Goal: Information Seeking & Learning: Understand process/instructions

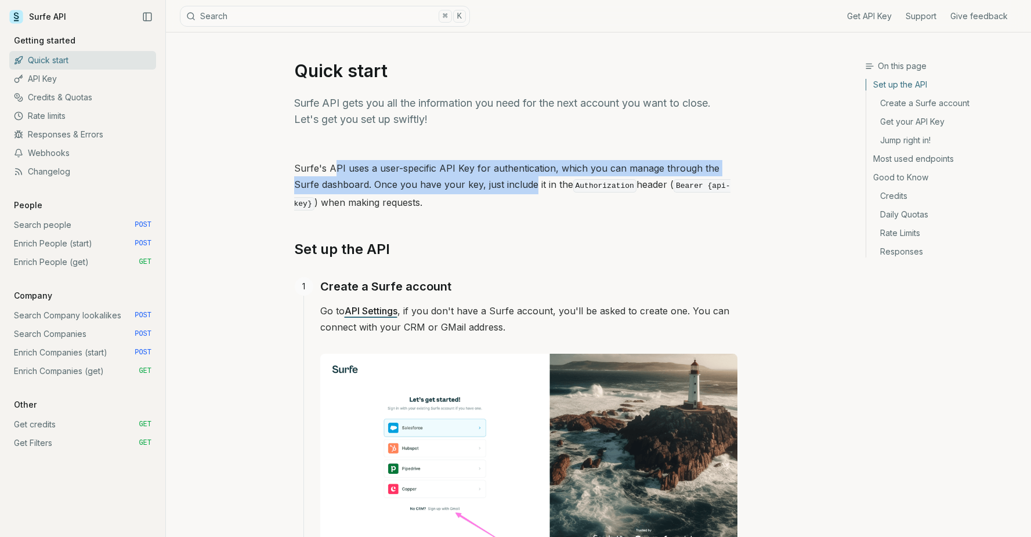
drag, startPoint x: 335, startPoint y: 163, endPoint x: 508, endPoint y: 186, distance: 173.7
click at [508, 186] on p "Surfe's API uses a user-specific API Key for authentication, which you can mana…" at bounding box center [515, 186] width 443 height 52
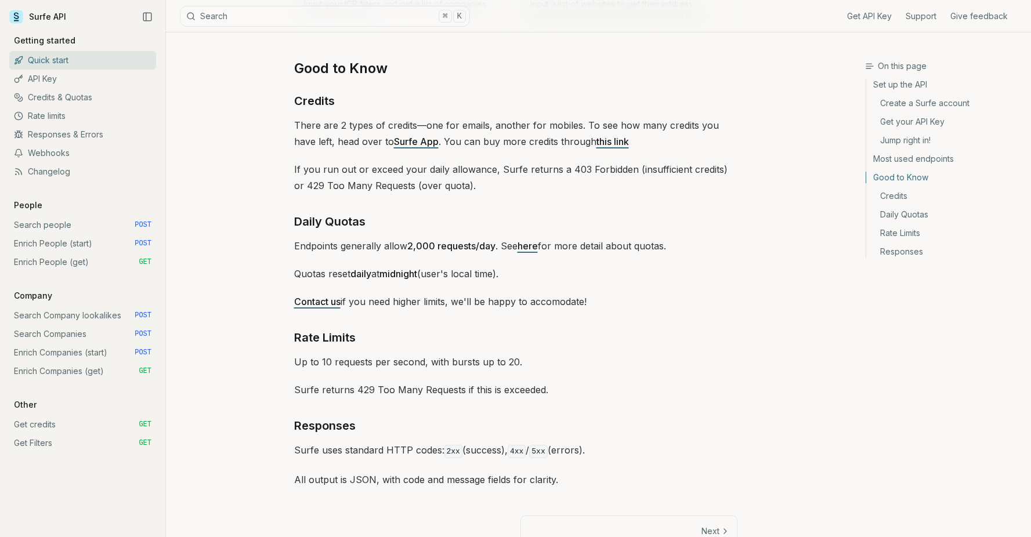
scroll to position [1652, 0]
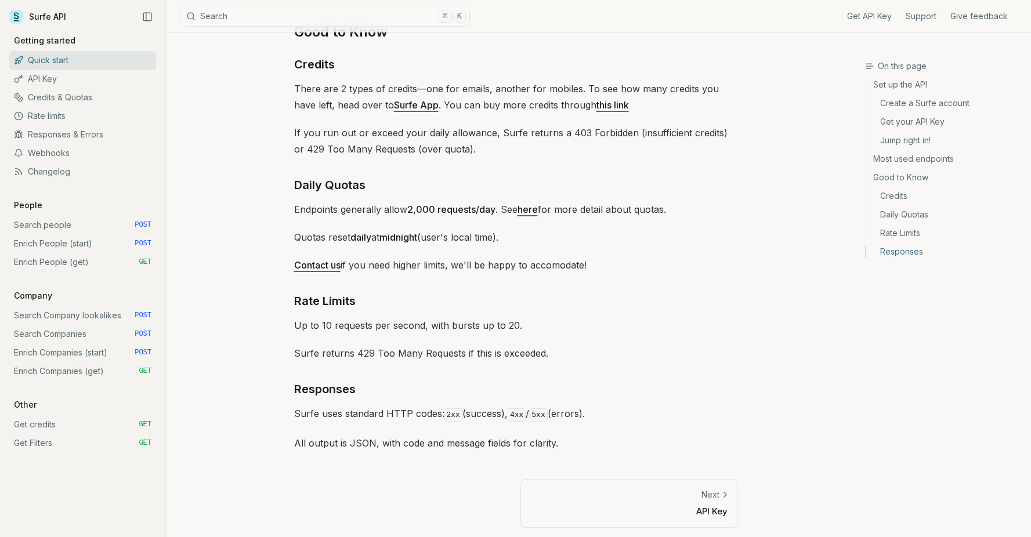
click at [675, 508] on p "API Key" at bounding box center [628, 511] width 197 height 12
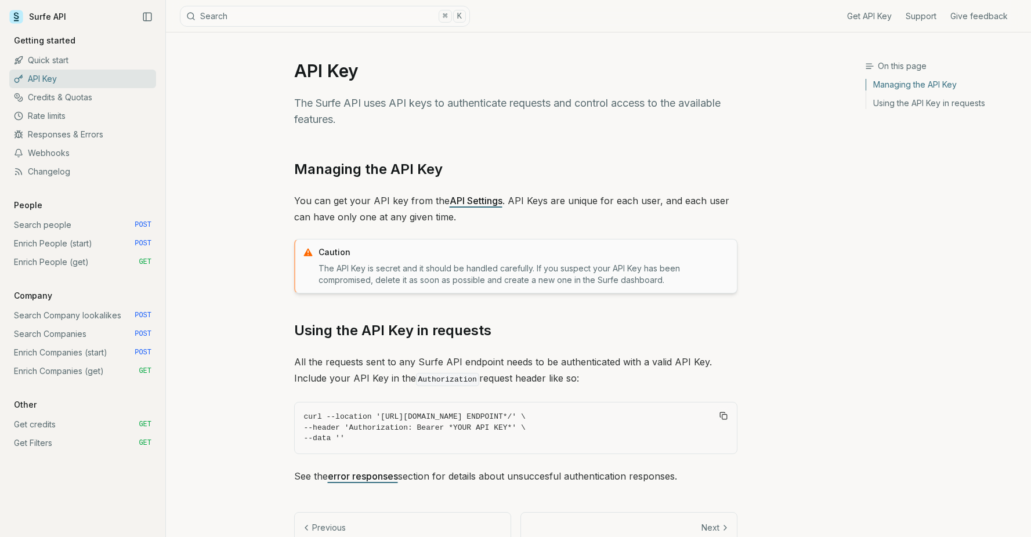
scroll to position [36, 0]
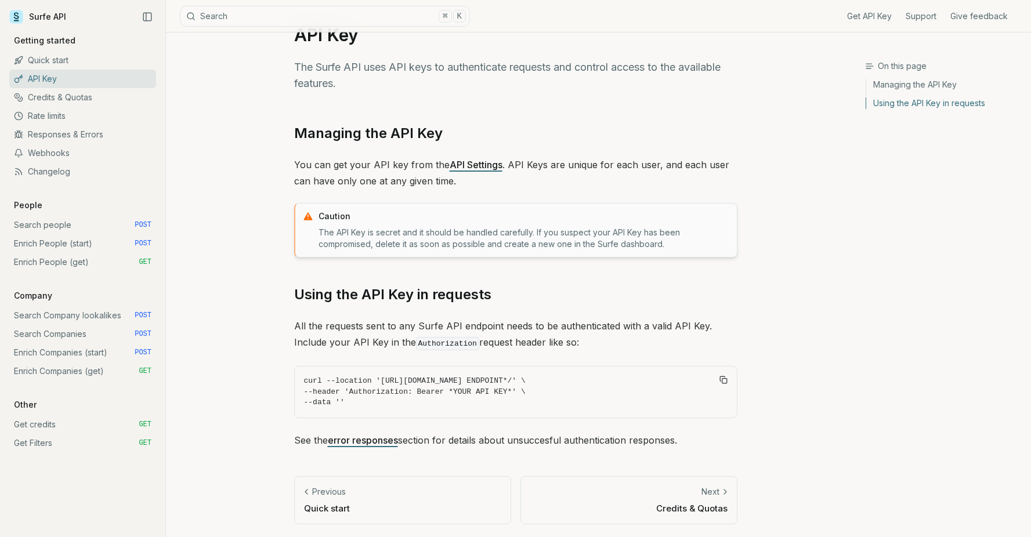
click at [610, 499] on link "Next Credits & Quotas" at bounding box center [628, 500] width 217 height 48
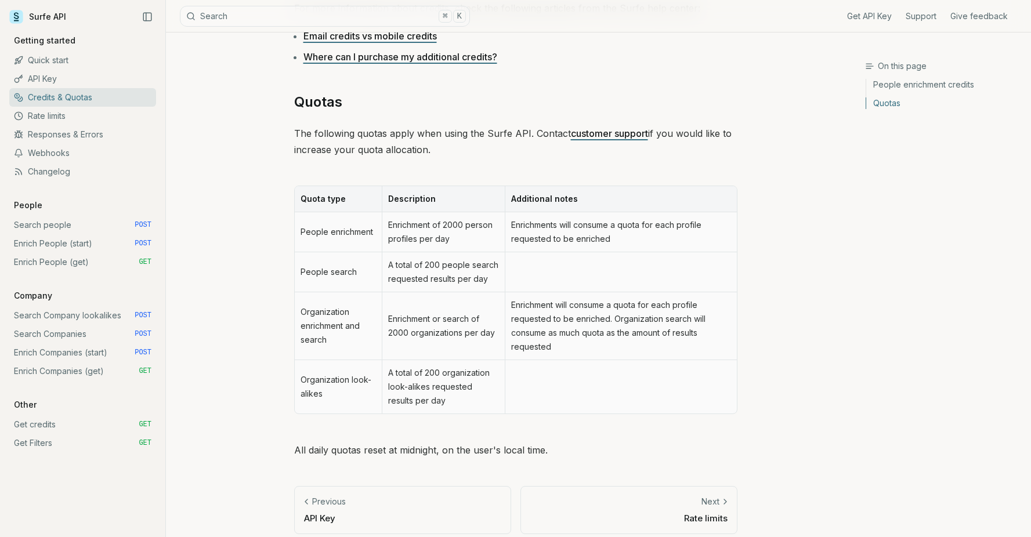
scroll to position [473, 0]
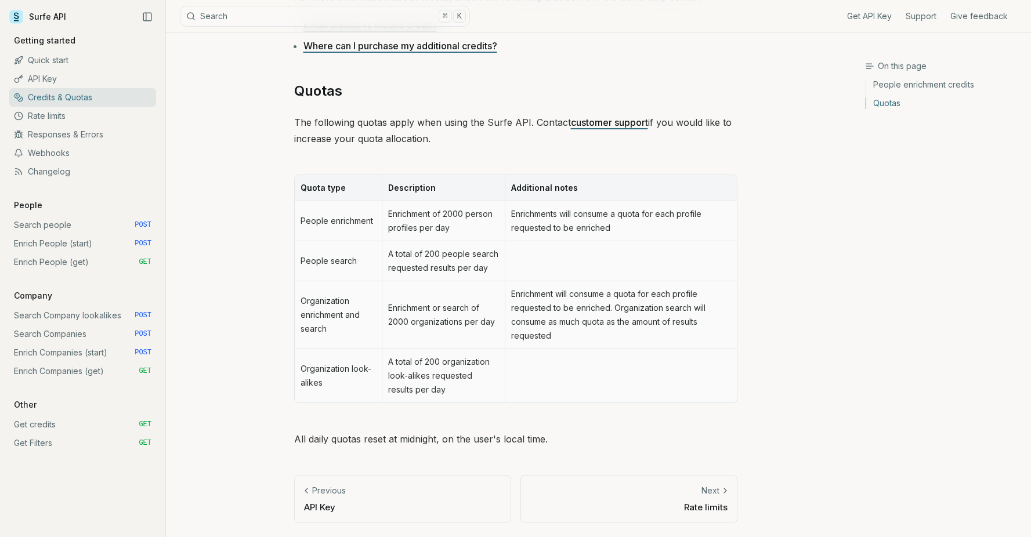
click at [635, 498] on link "Next Rate limits" at bounding box center [628, 499] width 217 height 48
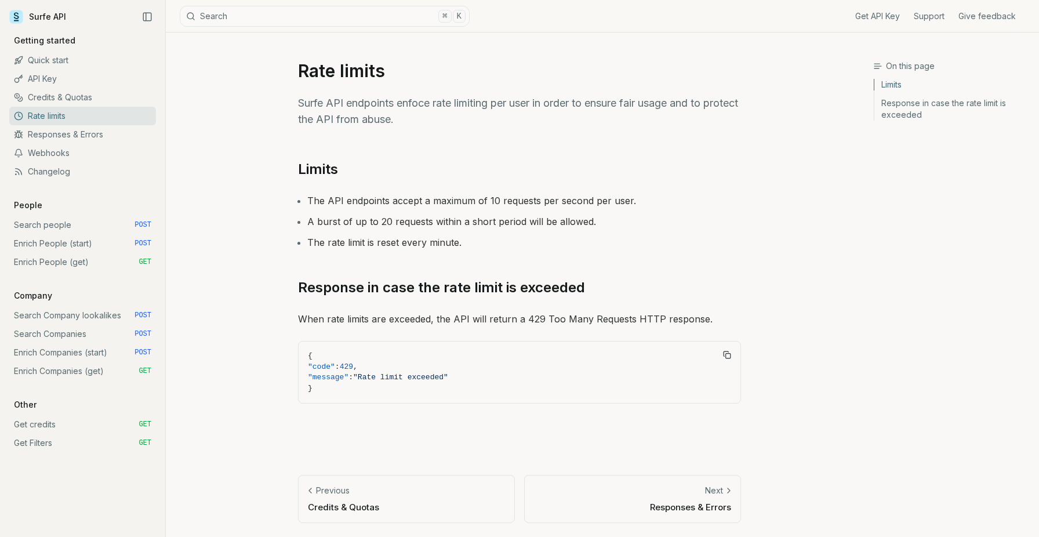
click at [637, 490] on div "Next" at bounding box center [632, 491] width 197 height 12
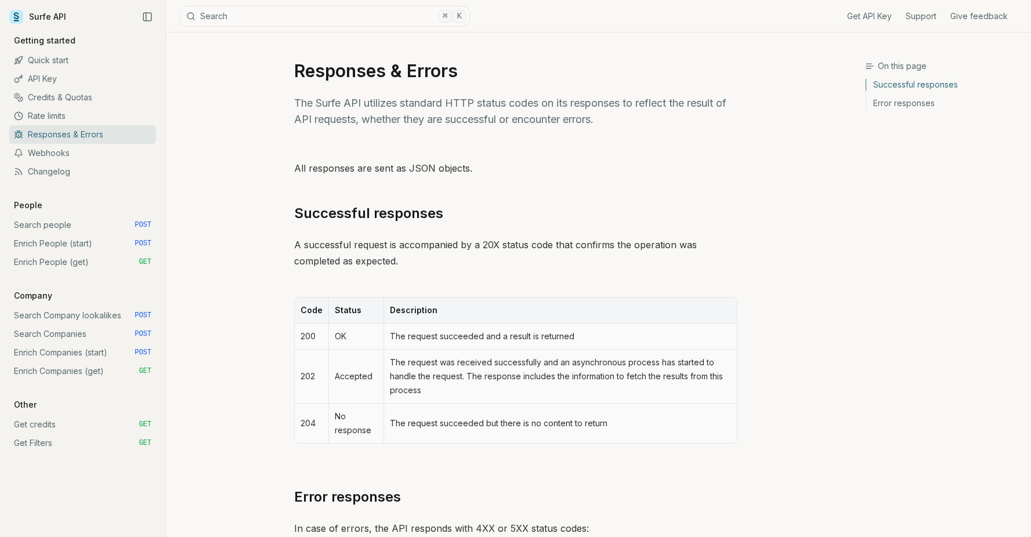
click at [80, 58] on link "Quick start" at bounding box center [82, 60] width 147 height 19
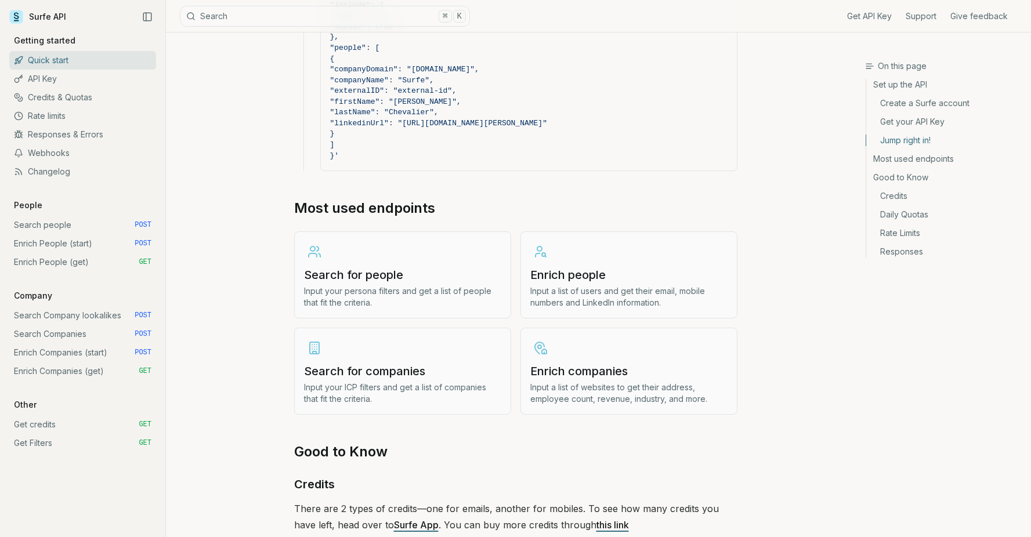
scroll to position [1383, 0]
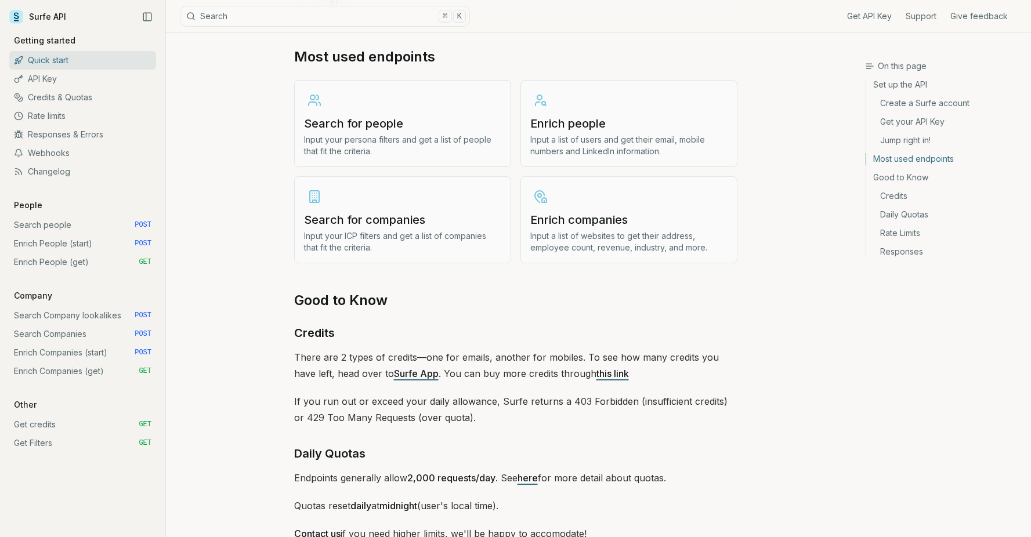
click at [77, 245] on link "Enrich People (start) POST" at bounding box center [82, 243] width 147 height 19
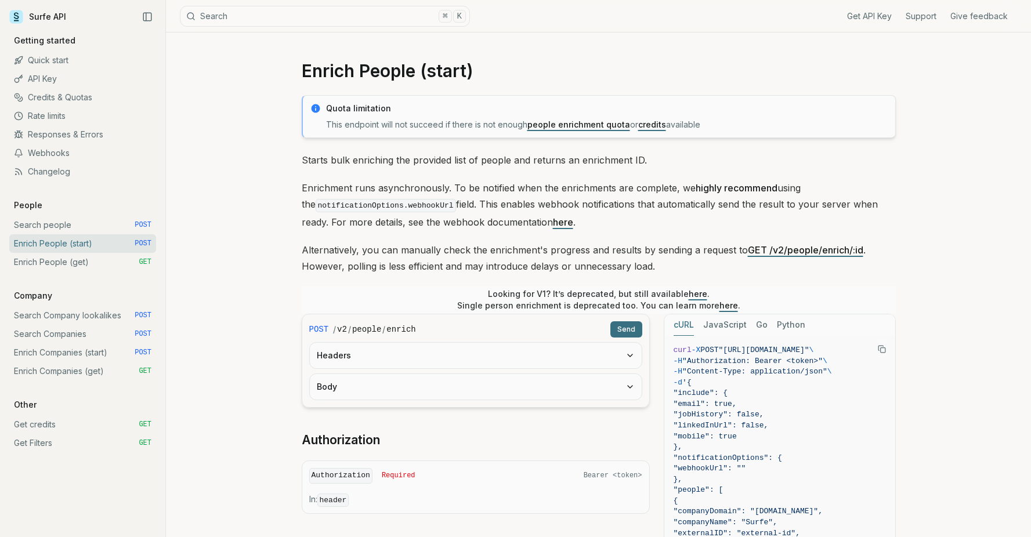
click at [38, 426] on link "Get credits GET" at bounding box center [82, 424] width 147 height 19
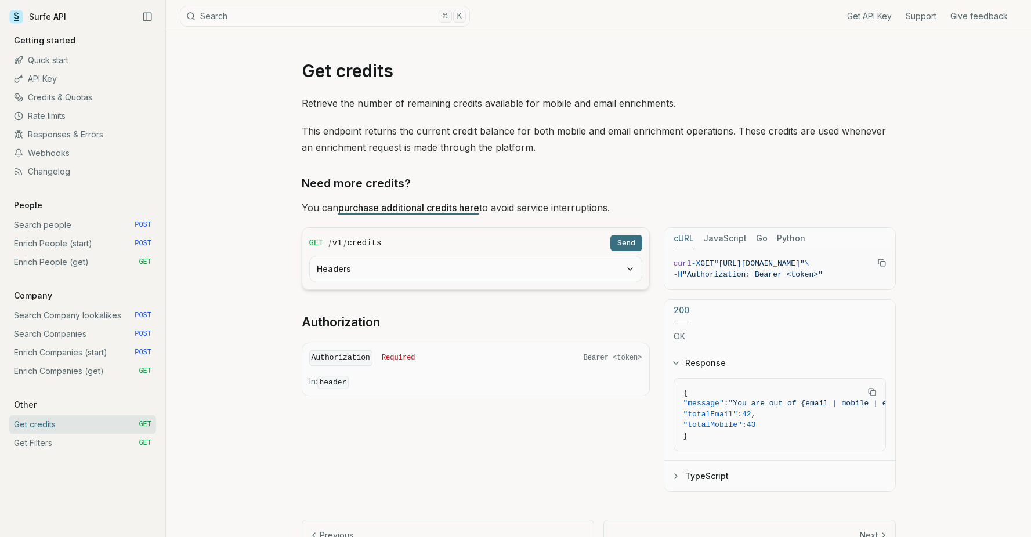
click at [72, 224] on link "Search people POST" at bounding box center [82, 225] width 147 height 19
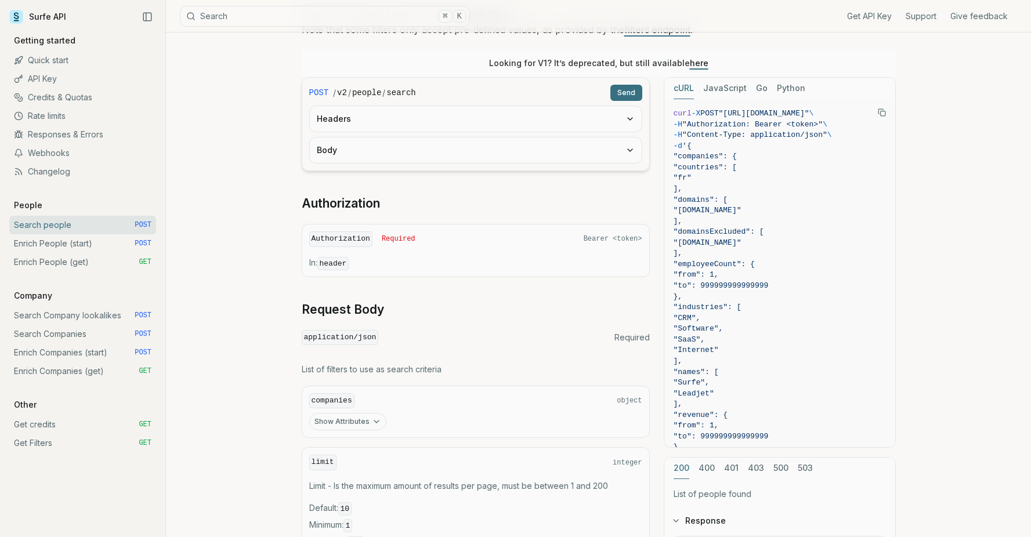
scroll to position [151, 0]
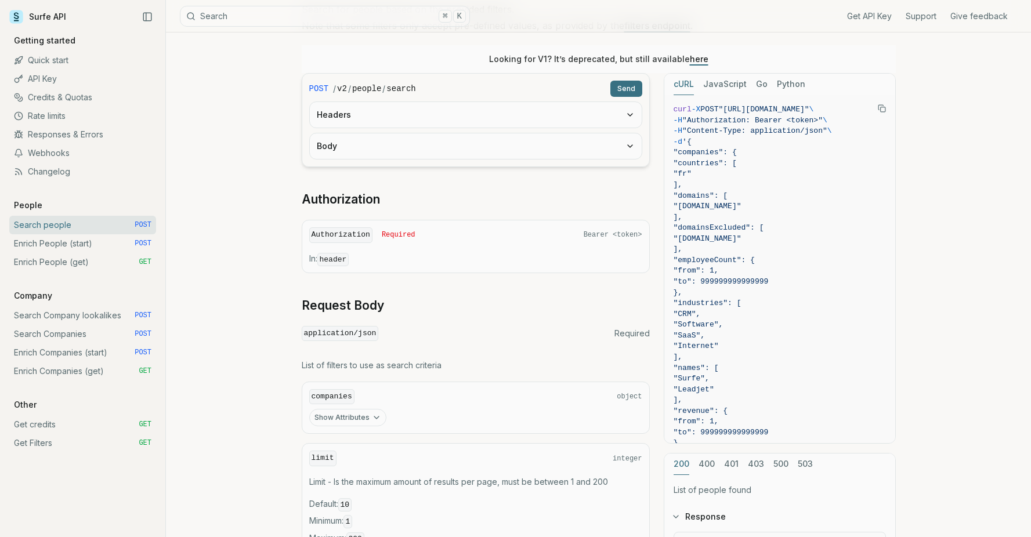
click at [96, 248] on link "Enrich People (start) POST" at bounding box center [82, 243] width 147 height 19
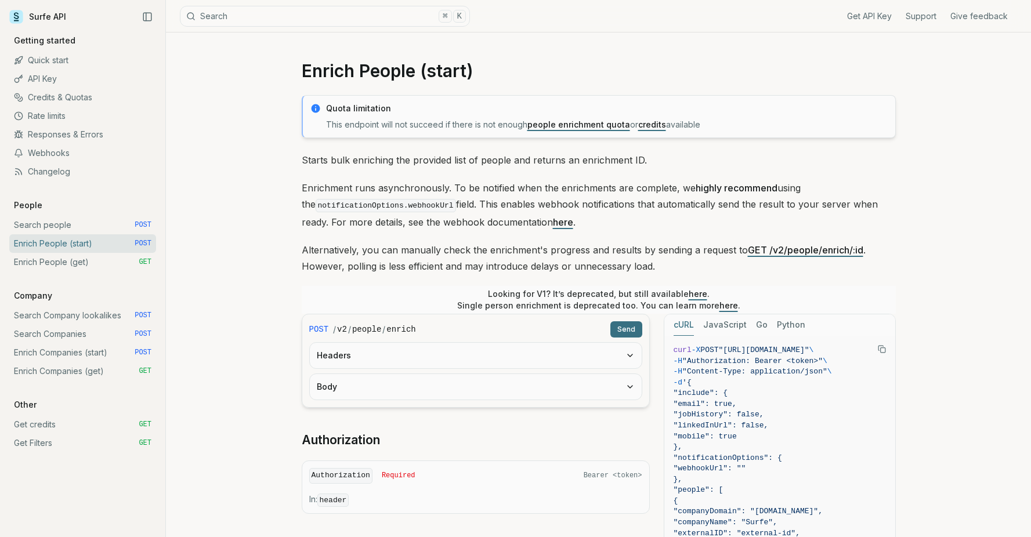
click at [63, 421] on link "Get credits GET" at bounding box center [82, 424] width 147 height 19
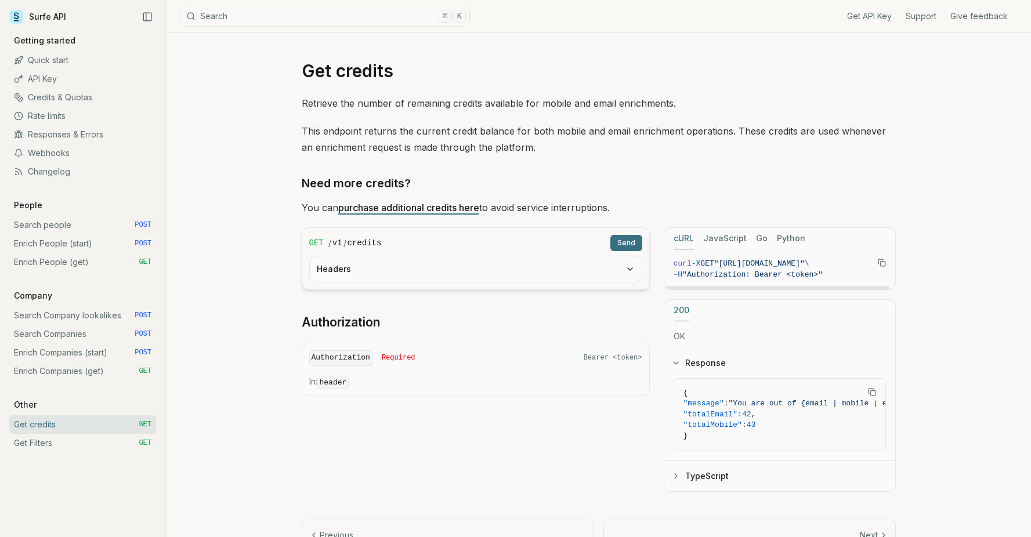
drag, startPoint x: 735, startPoint y: 264, endPoint x: 871, endPoint y: 264, distance: 135.7
click at [804, 264] on span ""[URL][DOMAIN_NAME]"" at bounding box center [759, 263] width 90 height 9
copy span "ttps://[DOMAIN_NAME][URL]"
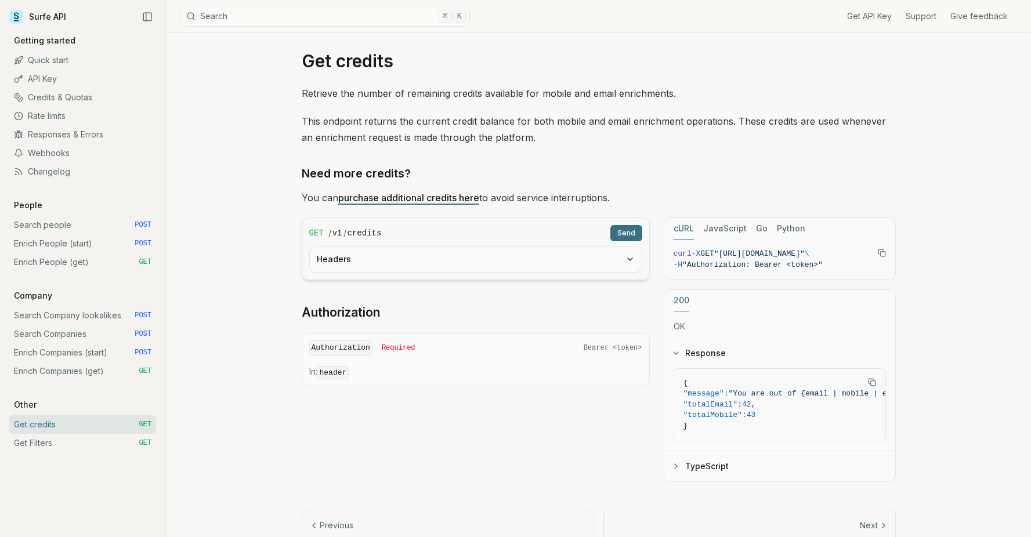
scroll to position [12, 0]
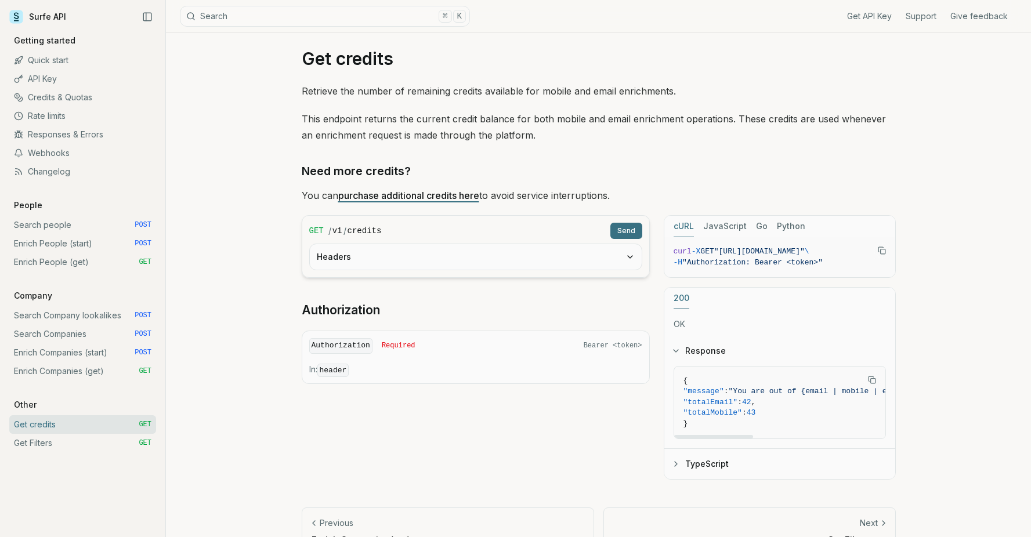
click at [712, 399] on span ""totalEmail"" at bounding box center [710, 402] width 55 height 9
copy span "totalEmail"
click at [70, 244] on link "Enrich People (start) POST" at bounding box center [82, 243] width 147 height 19
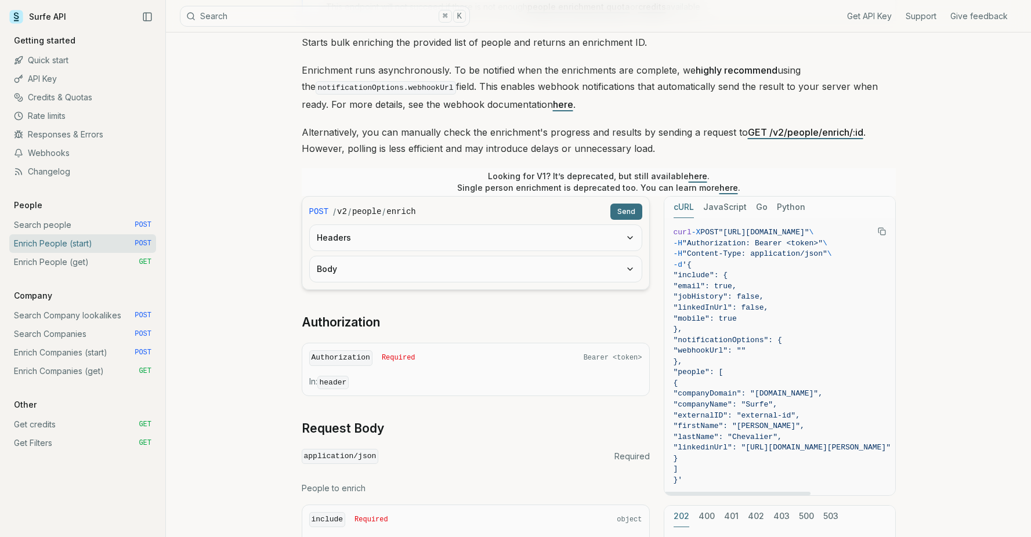
scroll to position [130, 0]
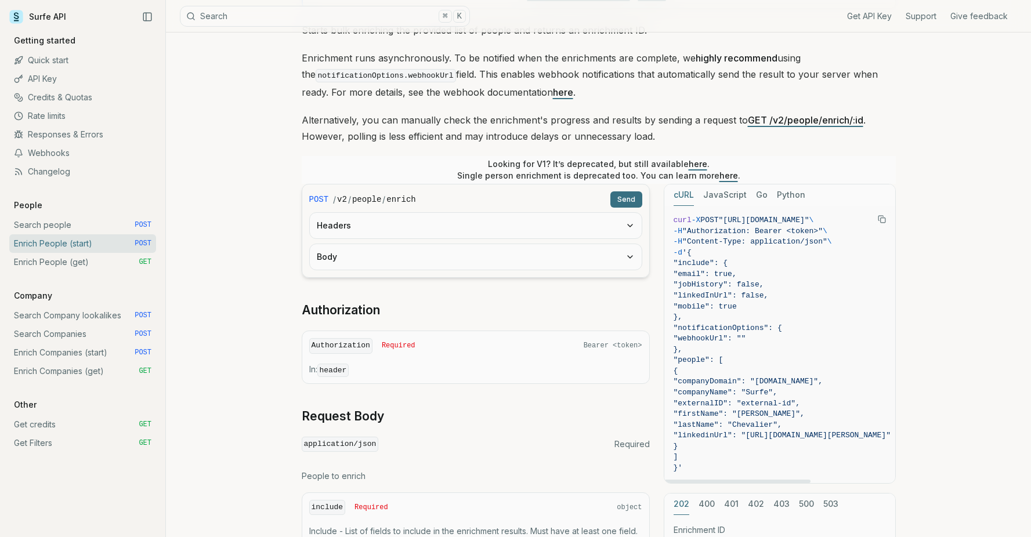
drag, startPoint x: 737, startPoint y: 220, endPoint x: 868, endPoint y: 220, distance: 131.7
click at [809, 220] on span ""[URL][DOMAIN_NAME]"" at bounding box center [764, 220] width 90 height 9
copy span "[URL][DOMAIN_NAME]""
copy span "[URL][DOMAIN_NAME]"
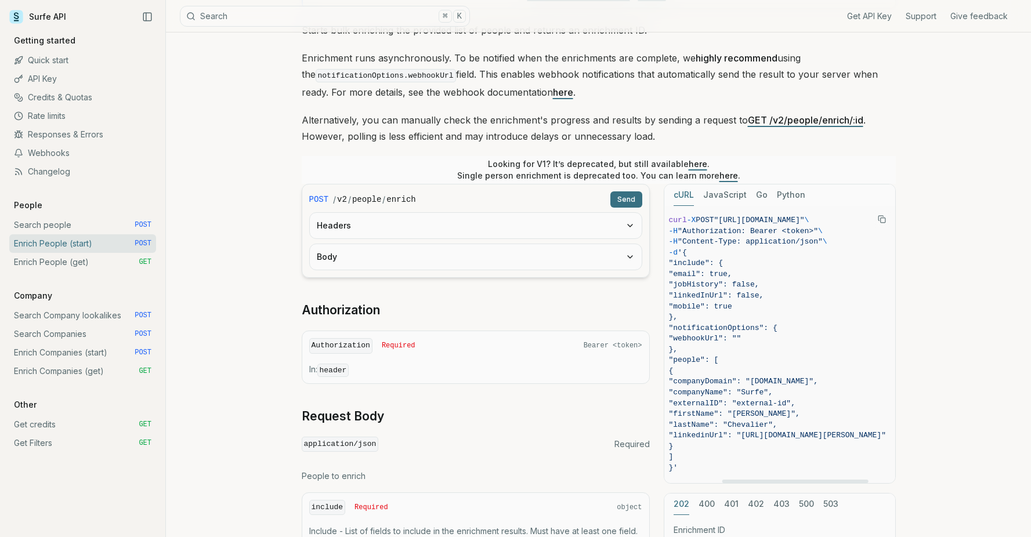
scroll to position [0, 0]
drag, startPoint x: 702, startPoint y: 251, endPoint x: 687, endPoint y: 466, distance: 215.8
click at [687, 466] on code "curl -X POST "[URL][DOMAIN_NAME]" \ -H "Authorization: Bearer <token>" \ -H "Co…" at bounding box center [781, 344] width 217 height 259
copy code "{ "include": { "email": true, "jobHistory": false, "linkedInUrl": false, "mobil…"
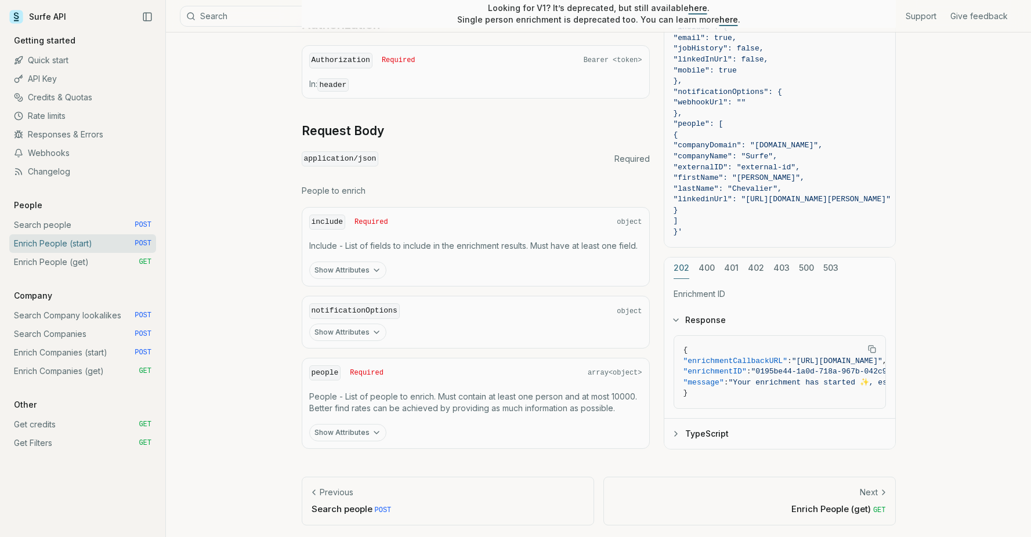
scroll to position [415, 0]
click at [347, 319] on div "notificationOptions object Show Attributes" at bounding box center [476, 322] width 348 height 53
click at [347, 324] on button "Show Attributes" at bounding box center [347, 332] width 77 height 17
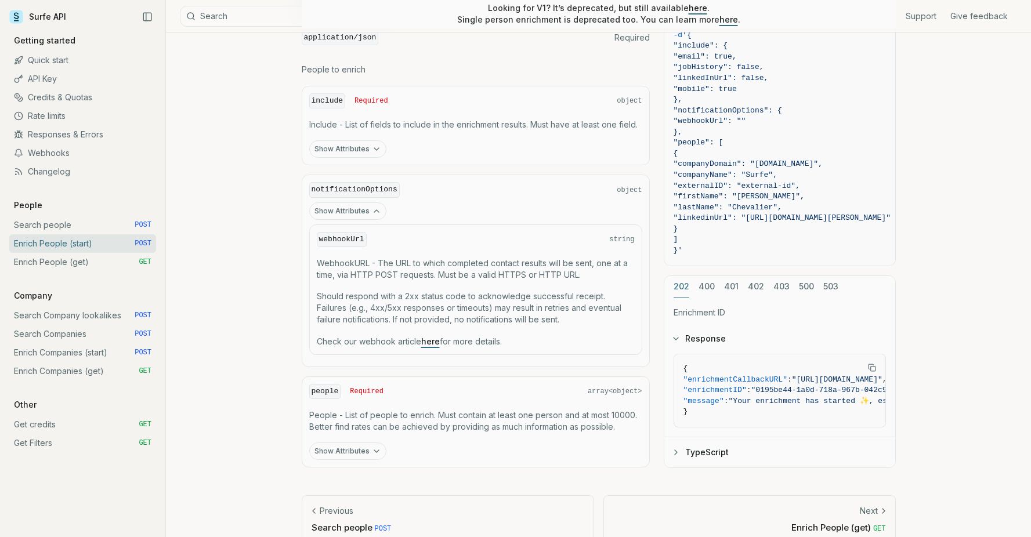
scroll to position [538, 0]
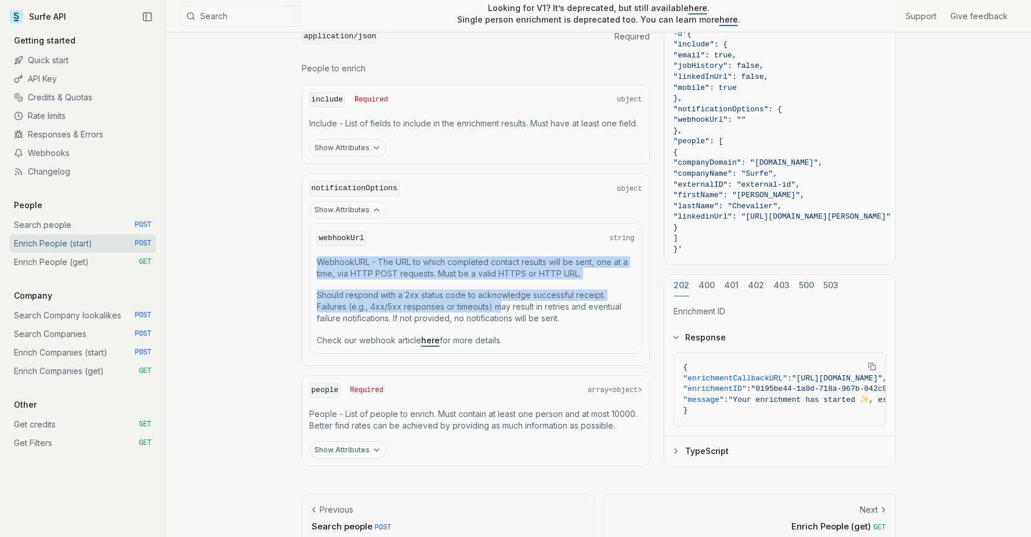
drag, startPoint x: 319, startPoint y: 253, endPoint x: 500, endPoint y: 300, distance: 187.0
click at [500, 300] on div "webhookUrl string WebhookURL - The URL to which completed contact results will …" at bounding box center [475, 288] width 333 height 131
click at [500, 300] on p "Should respond with a 2xx status code to acknowledge successful receipt. Failur…" at bounding box center [476, 306] width 318 height 35
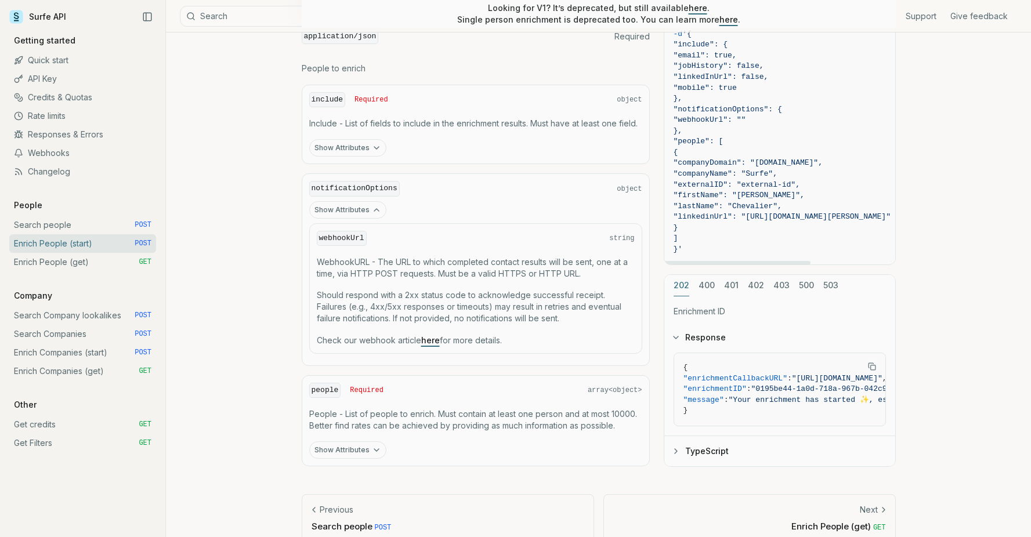
drag, startPoint x: 707, startPoint y: 172, endPoint x: 847, endPoint y: 172, distance: 139.8
click at [847, 172] on span ""companyName": "Surfe"," at bounding box center [781, 174] width 217 height 11
drag, startPoint x: 707, startPoint y: 196, endPoint x: 784, endPoint y: 212, distance: 78.7
click at [784, 212] on code "curl -X POST "[URL][DOMAIN_NAME]" \ -H "Authorization: Bearer <token>" \ -H "Co…" at bounding box center [781, 126] width 217 height 259
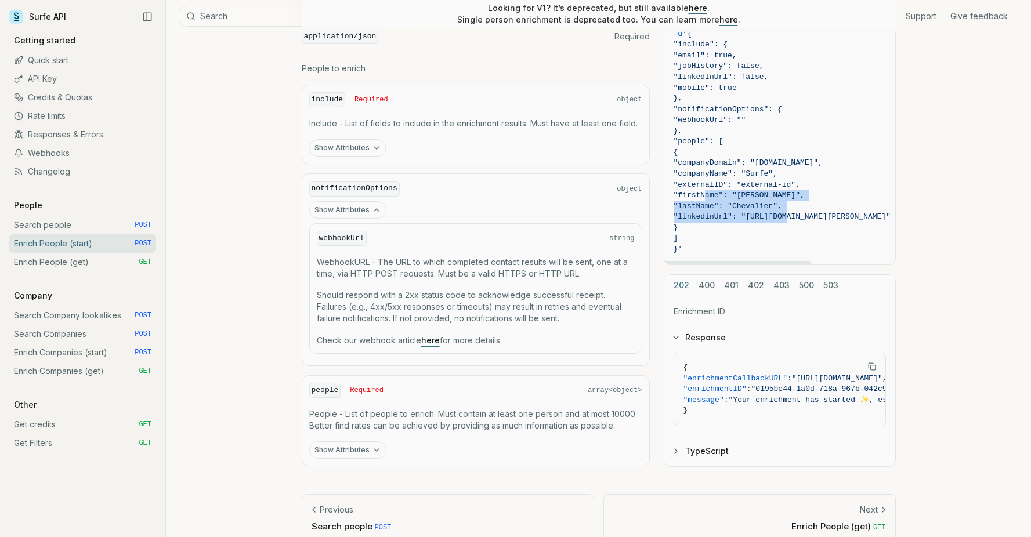
click at [784, 212] on span ""linkedinUrl": "[URL][DOMAIN_NAME][PERSON_NAME]"" at bounding box center [781, 216] width 217 height 9
click at [736, 194] on span ""firstName": "[PERSON_NAME]"," at bounding box center [738, 195] width 131 height 9
copy span "firstName"
click at [740, 206] on span ""lastName": "Chevalier"," at bounding box center [727, 205] width 108 height 9
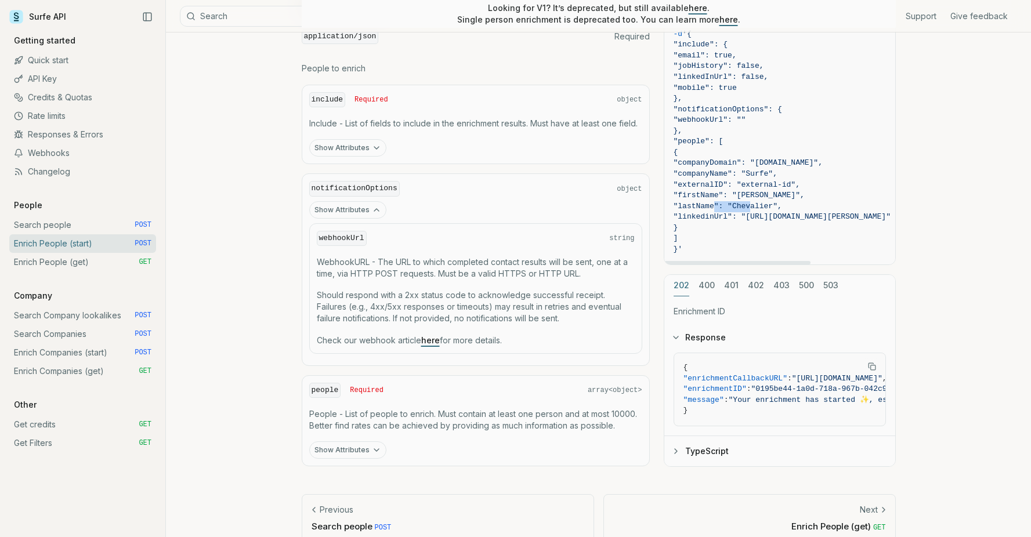
click at [740, 206] on span ""lastName": "Chevalier"," at bounding box center [727, 205] width 108 height 9
copy span "lastName"
click at [728, 212] on span ""linkedinUrl": "[URL][DOMAIN_NAME][PERSON_NAME]"" at bounding box center [781, 216] width 217 height 9
copy span "linkedinUrl"
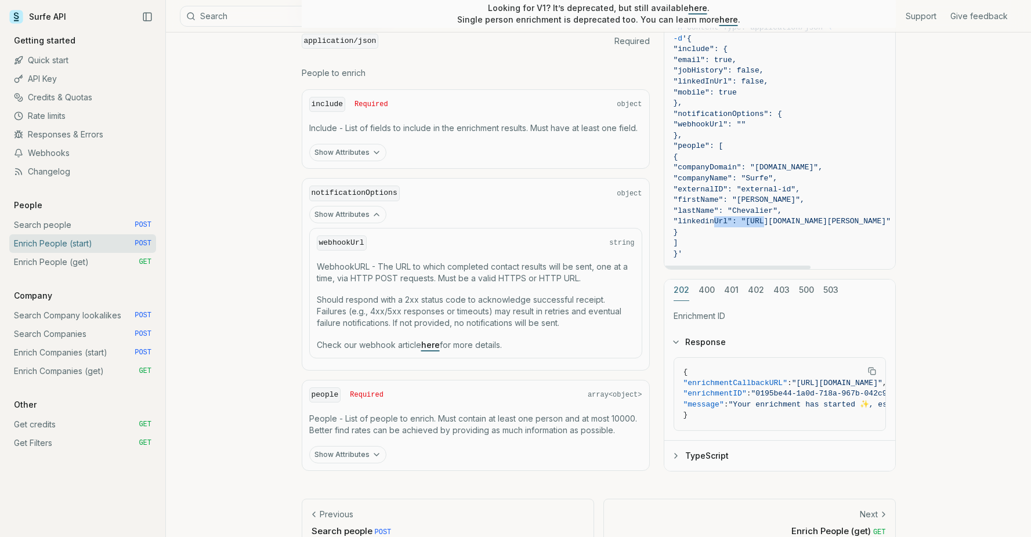
scroll to position [532, 0]
click at [730, 200] on span ""firstName": "[PERSON_NAME]"," at bounding box center [738, 200] width 131 height 9
copy span "firstName"
click at [727, 219] on span ""linkedinUrl": "[URL][DOMAIN_NAME][PERSON_NAME]"" at bounding box center [781, 222] width 217 height 9
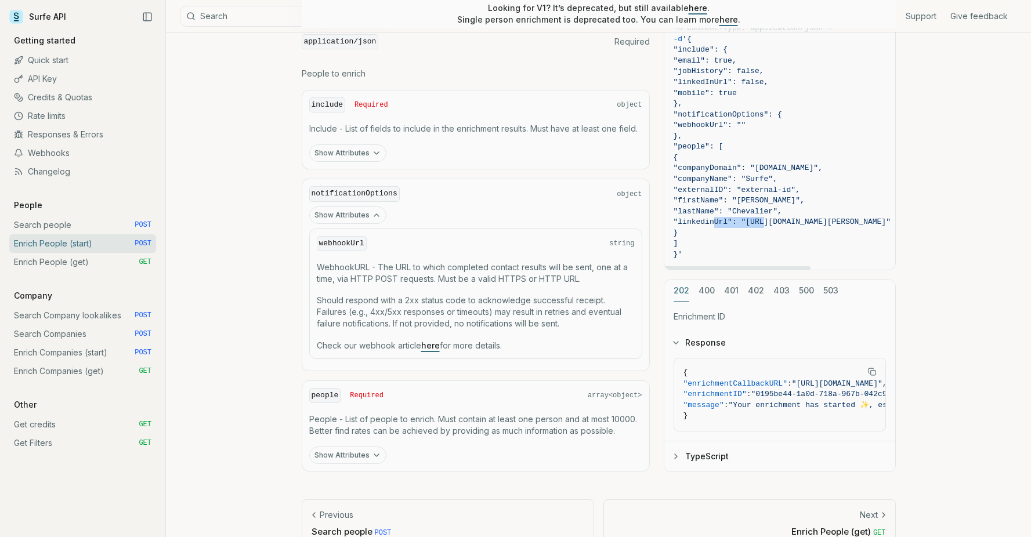
click at [727, 219] on span ""linkedinUrl": "[URL][DOMAIN_NAME][PERSON_NAME]"" at bounding box center [781, 222] width 217 height 9
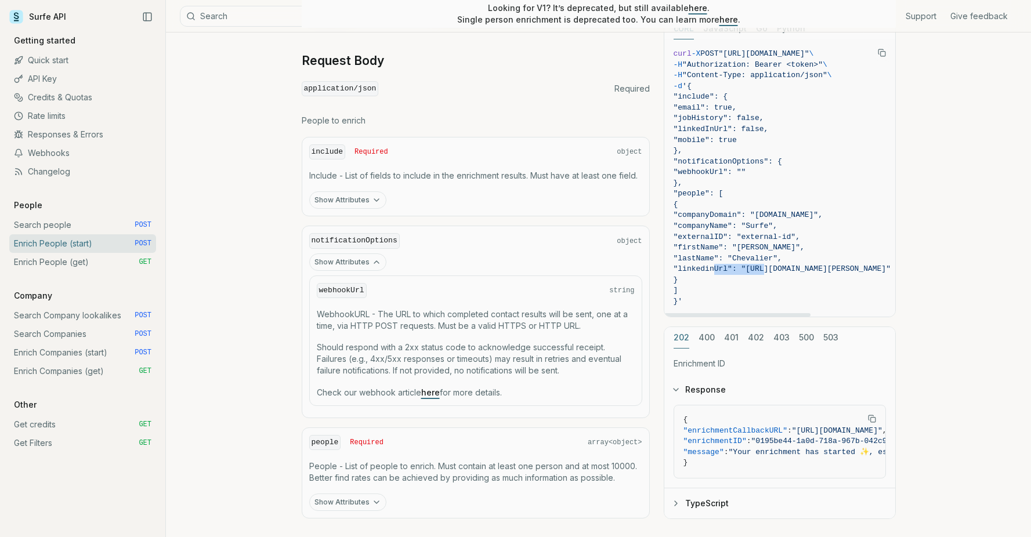
scroll to position [475, 0]
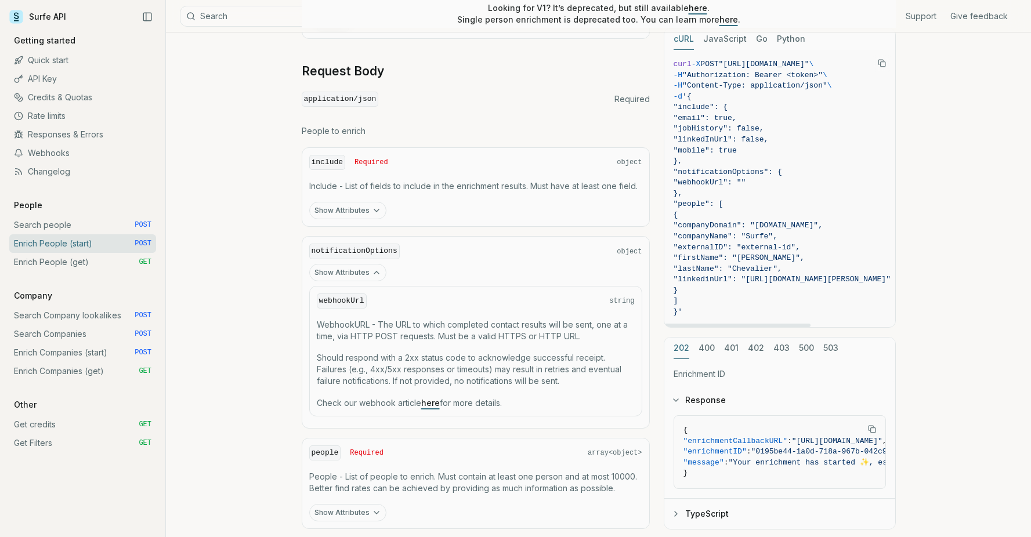
click at [711, 104] on span ""include": {" at bounding box center [700, 107] width 55 height 9
drag, startPoint x: 743, startPoint y: 107, endPoint x: 695, endPoint y: 160, distance: 71.5
click at [695, 160] on code "curl -X POST "[URL][DOMAIN_NAME]" \ -H "Authorization: Bearer <token>" \ -H "Co…" at bounding box center [781, 188] width 217 height 259
click at [733, 170] on span ""notificationOptions": {" at bounding box center [727, 171] width 108 height 9
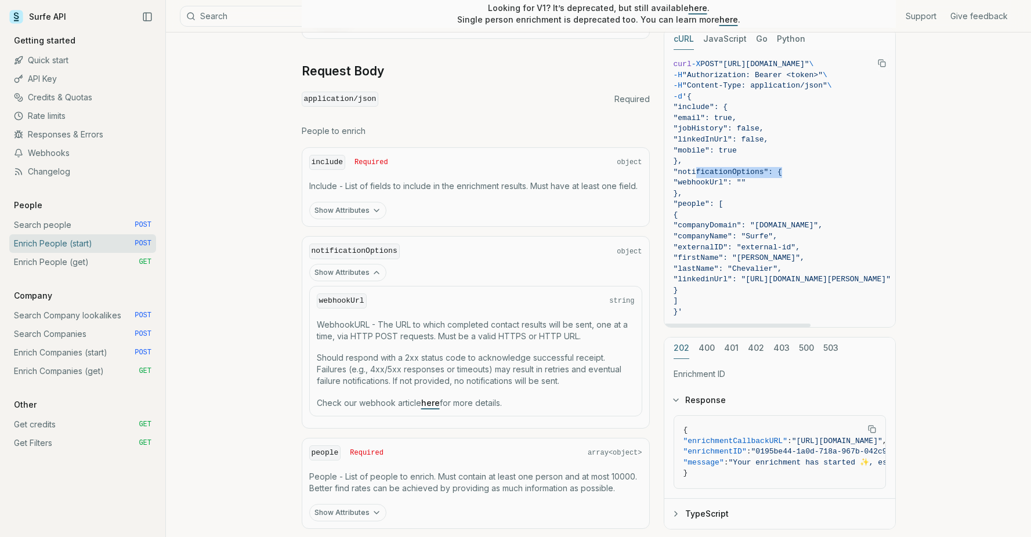
click at [733, 170] on span ""notificationOptions": {" at bounding box center [727, 171] width 108 height 9
click at [729, 180] on span ""webhookUrl": """ at bounding box center [709, 182] width 73 height 9
drag, startPoint x: 793, startPoint y: 169, endPoint x: 695, endPoint y: 190, distance: 100.1
click at [695, 190] on code "curl -X POST "[URL][DOMAIN_NAME]" \ -H "Authorization: Bearer <token>" \ -H "Co…" at bounding box center [781, 188] width 217 height 259
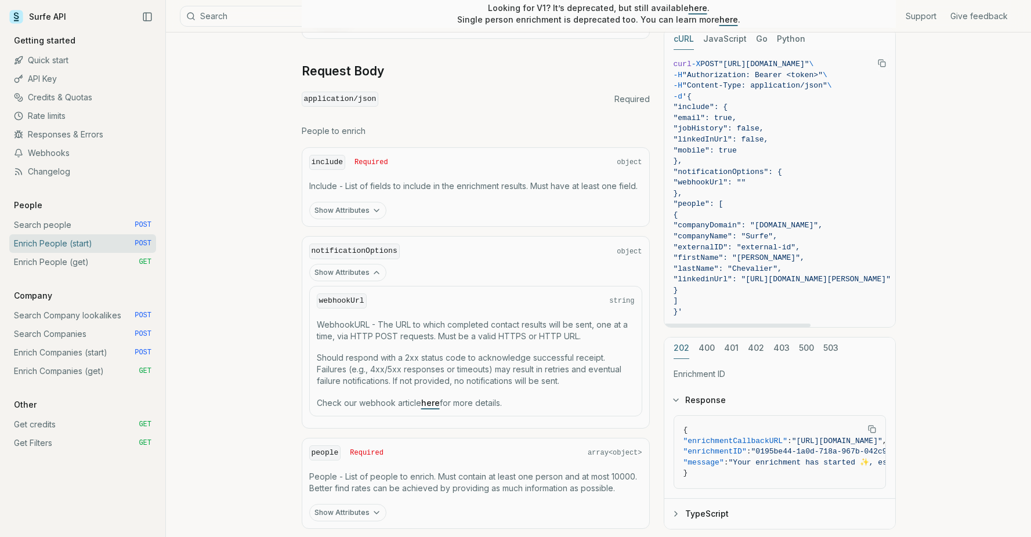
click at [764, 191] on span "}," at bounding box center [781, 193] width 217 height 11
drag, startPoint x: 702, startPoint y: 93, endPoint x: 687, endPoint y: 306, distance: 212.8
click at [687, 306] on code "curl -X POST "[URL][DOMAIN_NAME]" \ -H "Authorization: Bearer <token>" \ -H "Co…" at bounding box center [781, 188] width 217 height 259
